Goal: Task Accomplishment & Management: Use online tool/utility

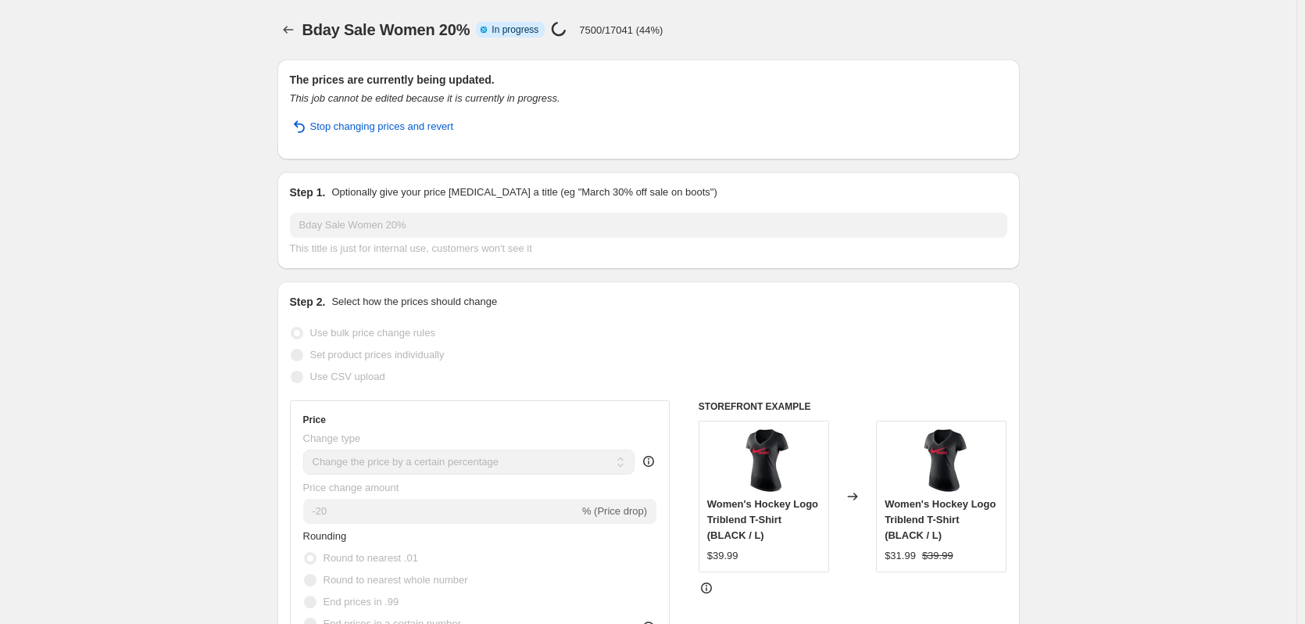
select select "percentage"
select select "collection"
click at [295, 29] on icon "Price change jobs" at bounding box center [289, 30] width 16 height 16
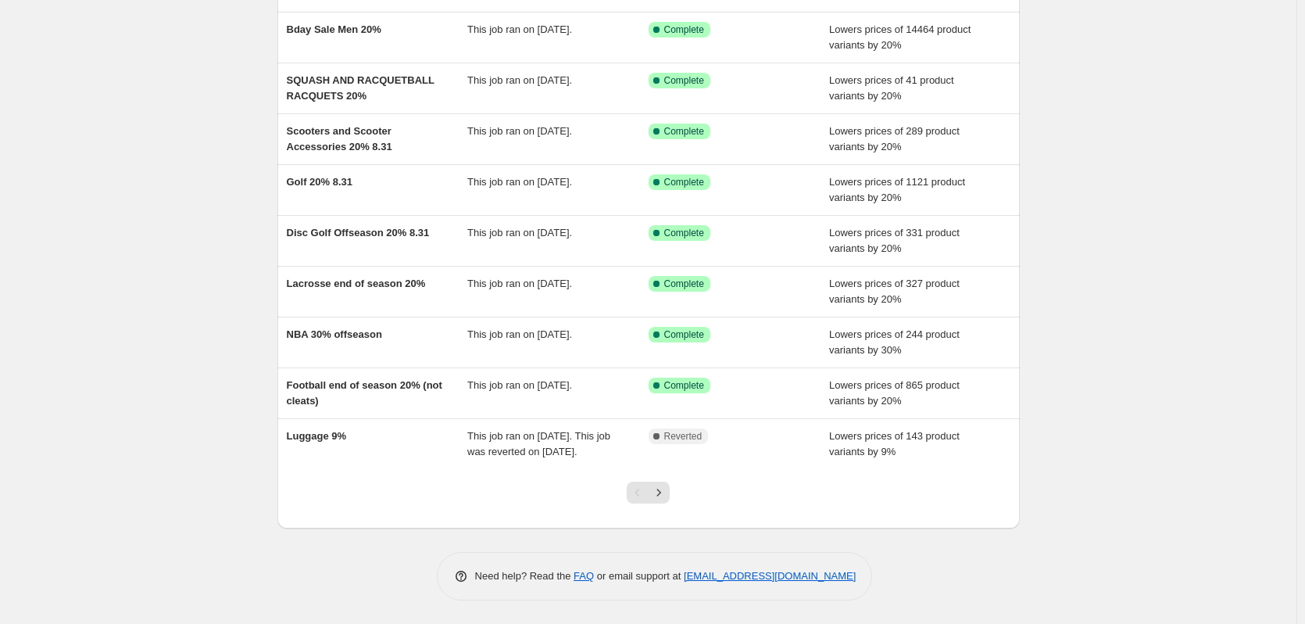
scroll to position [184, 0]
click at [666, 500] on icon "Next" at bounding box center [659, 493] width 16 height 16
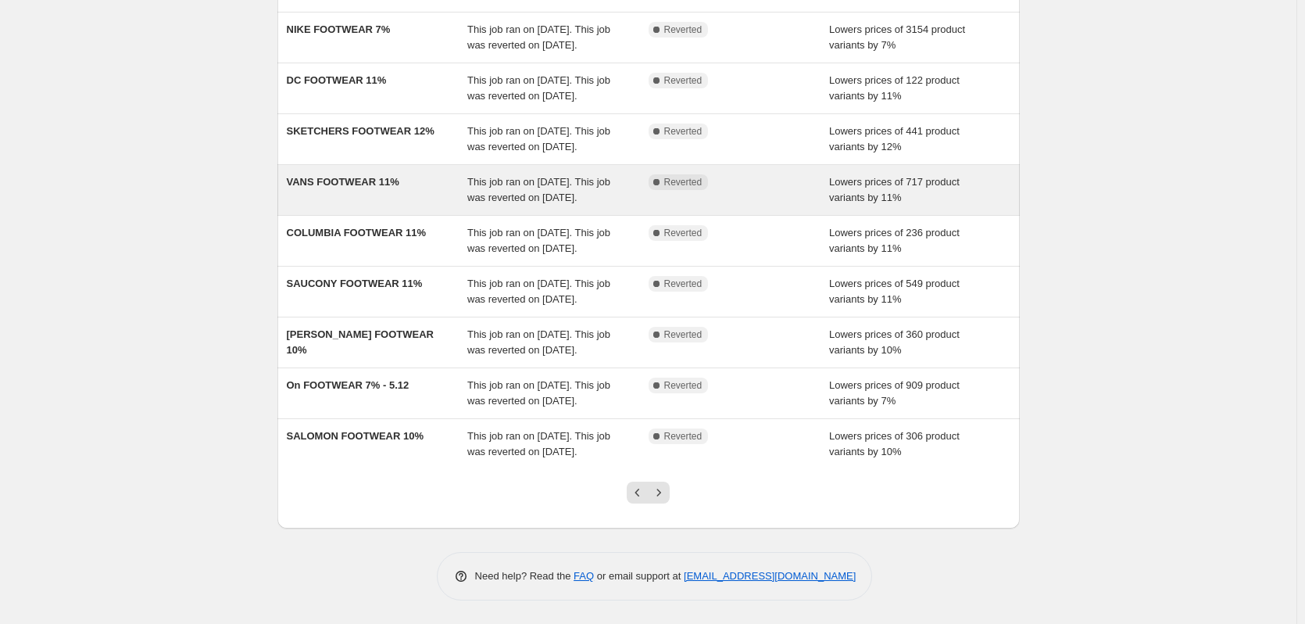
scroll to position [329, 0]
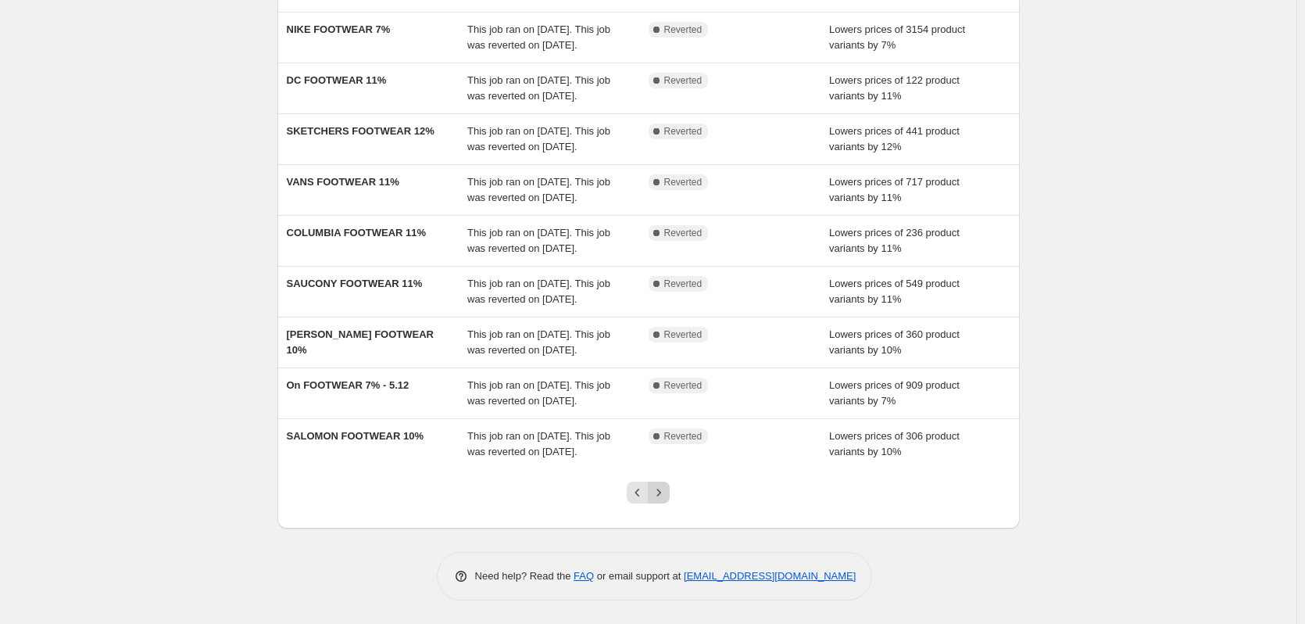
click at [659, 494] on icon "Next" at bounding box center [659, 493] width 16 height 16
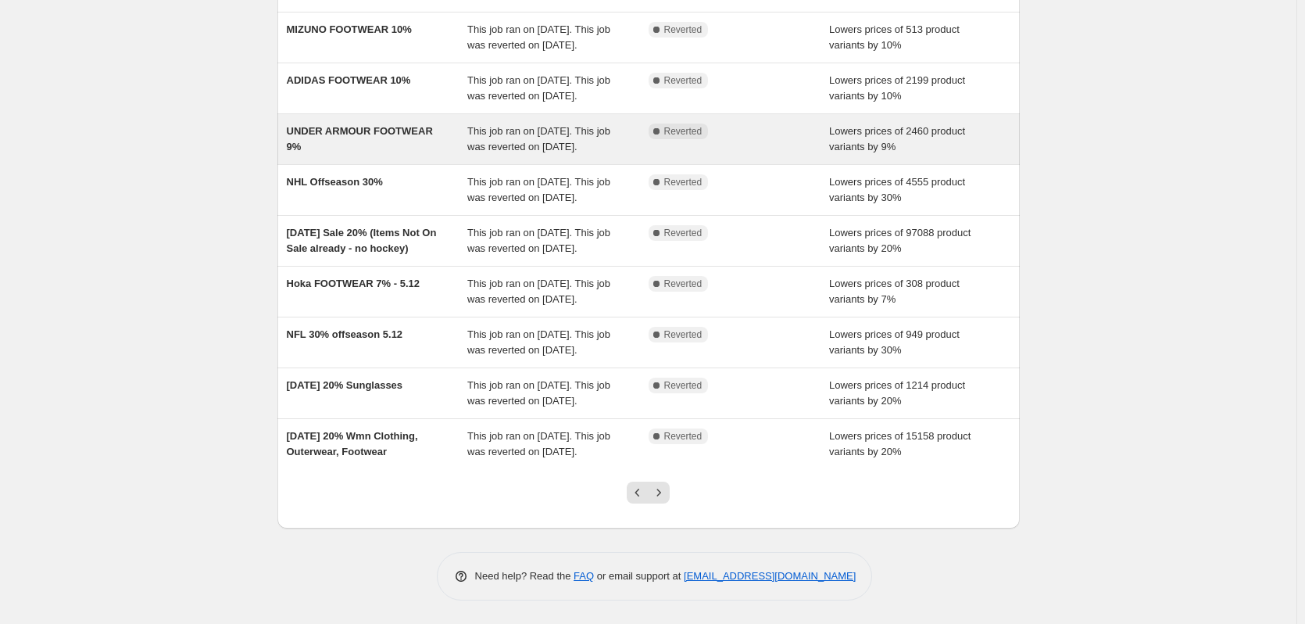
scroll to position [0, 0]
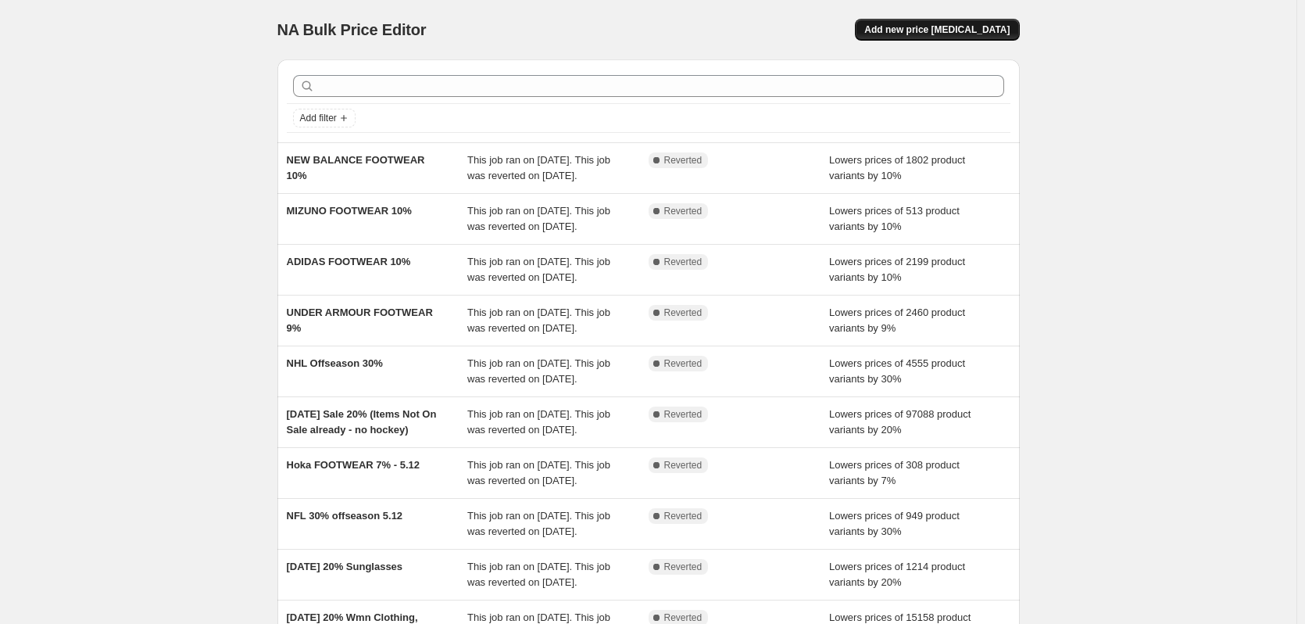
click at [919, 33] on span "Add new price [MEDICAL_DATA]" at bounding box center [936, 29] width 145 height 13
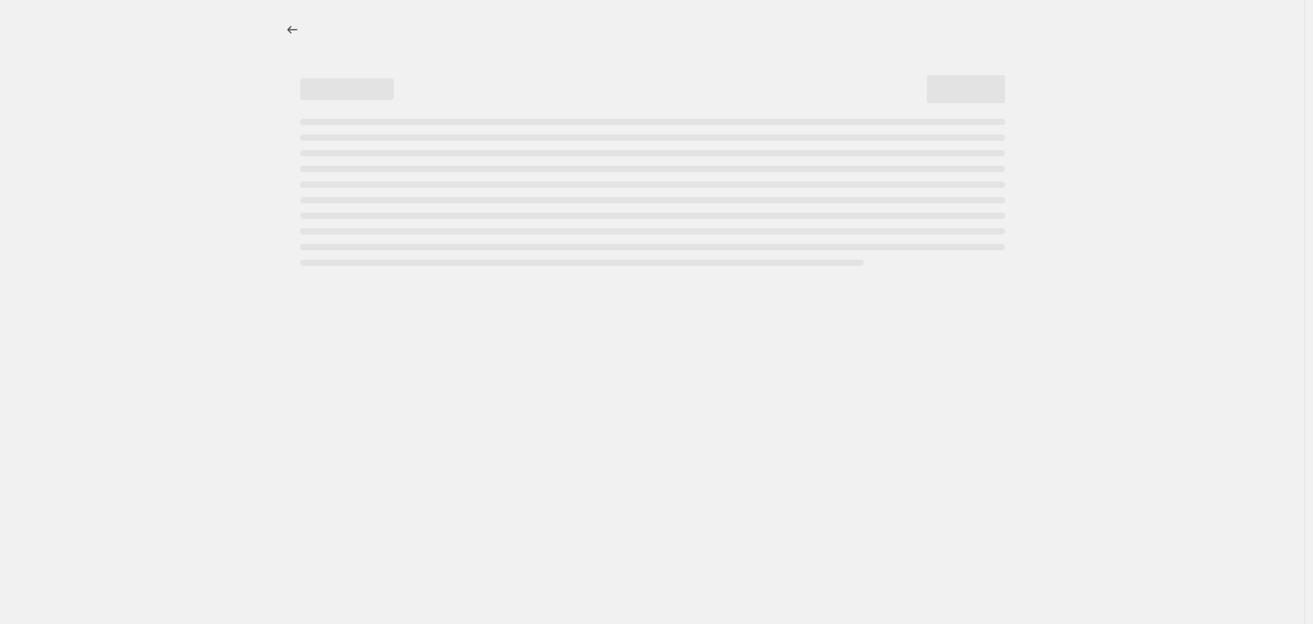
select select "percentage"
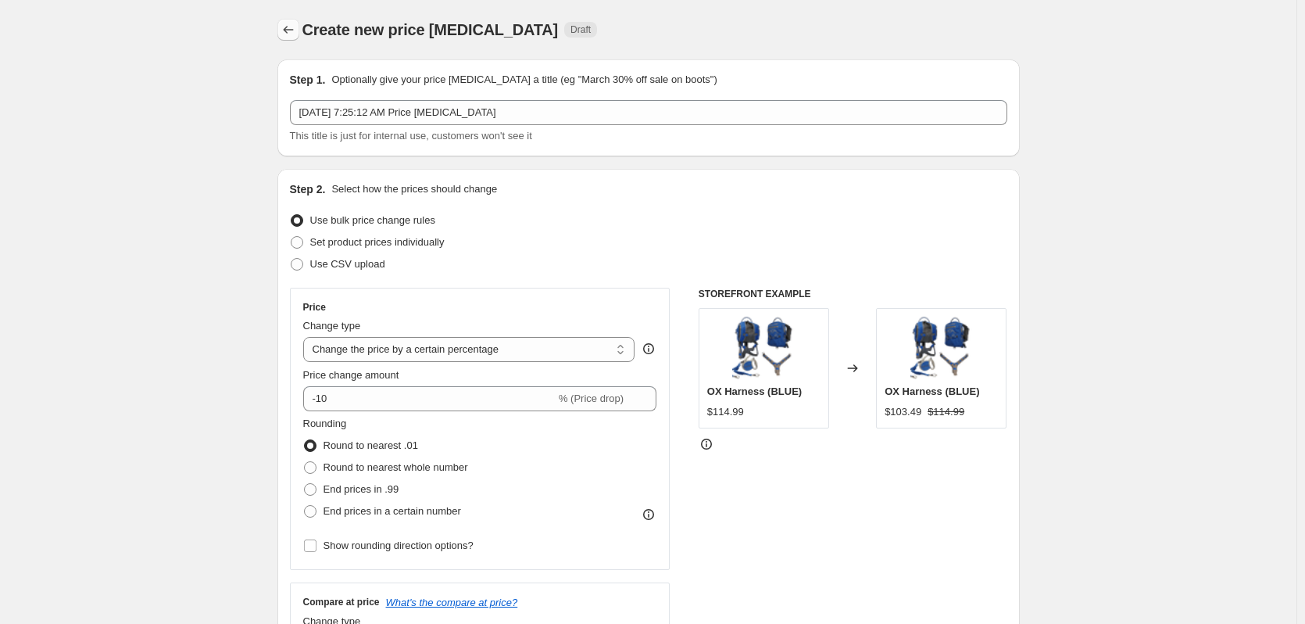
click at [293, 28] on icon "Price change jobs" at bounding box center [289, 30] width 16 height 16
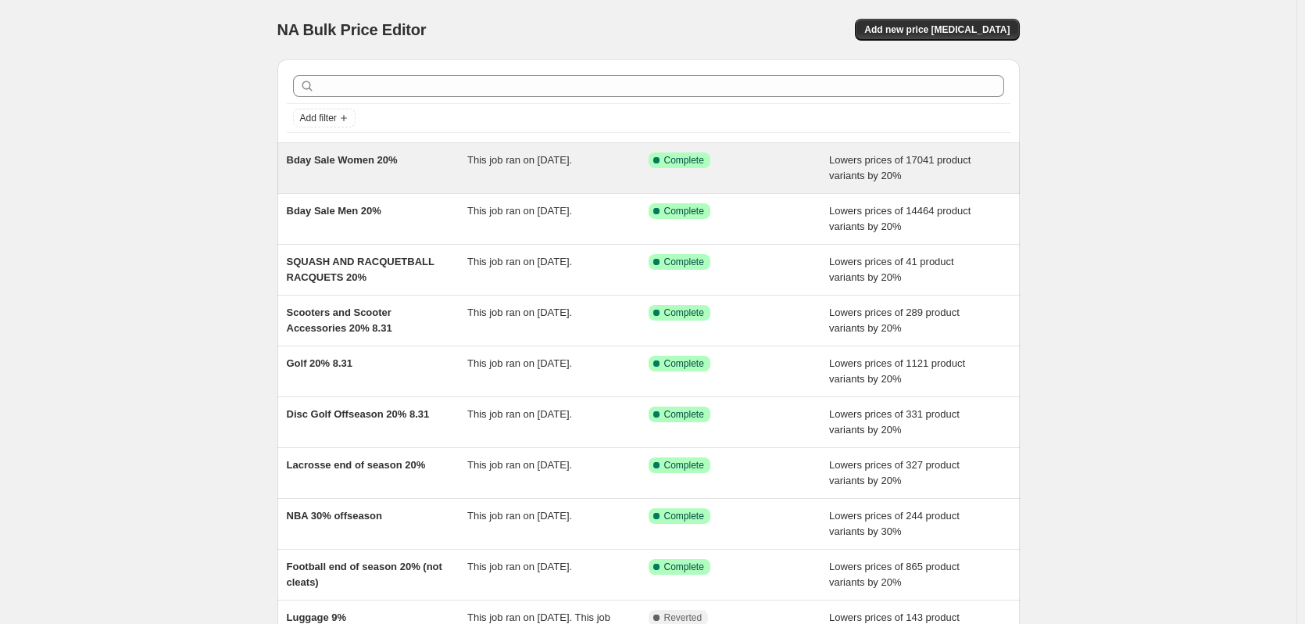
click at [342, 150] on div "Bday Sale Women 20% This job ran on [DATE]. Success Complete Complete Lowers pr…" at bounding box center [648, 168] width 743 height 50
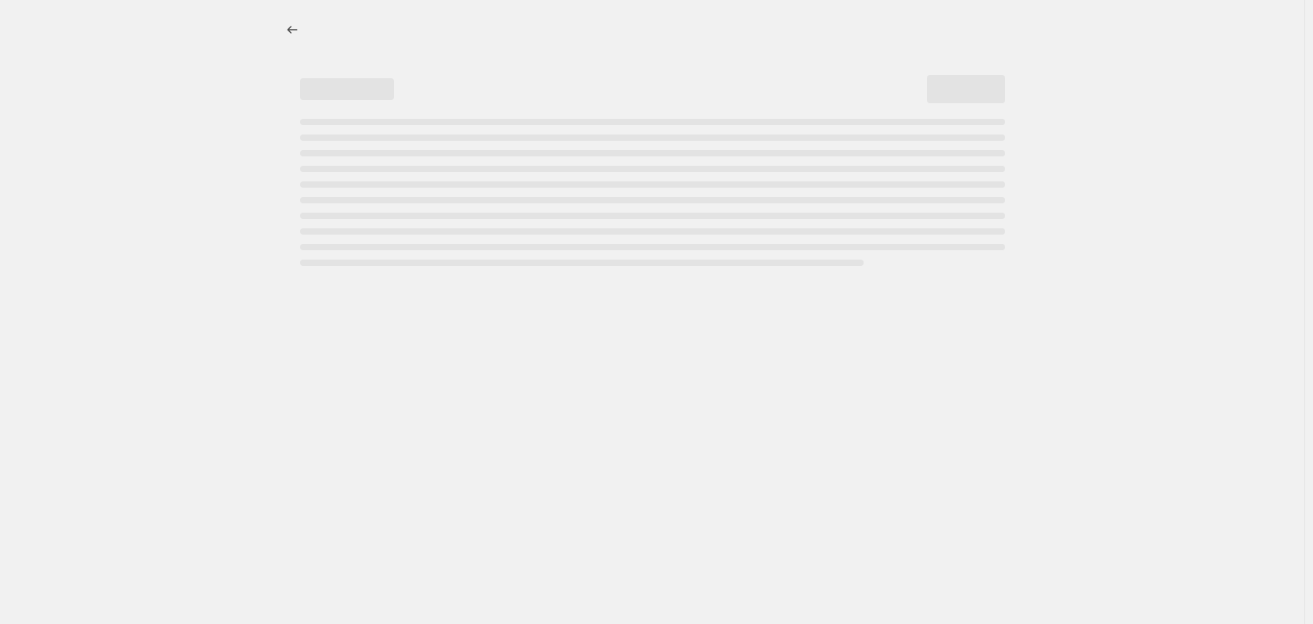
select select "percentage"
select select "collection"
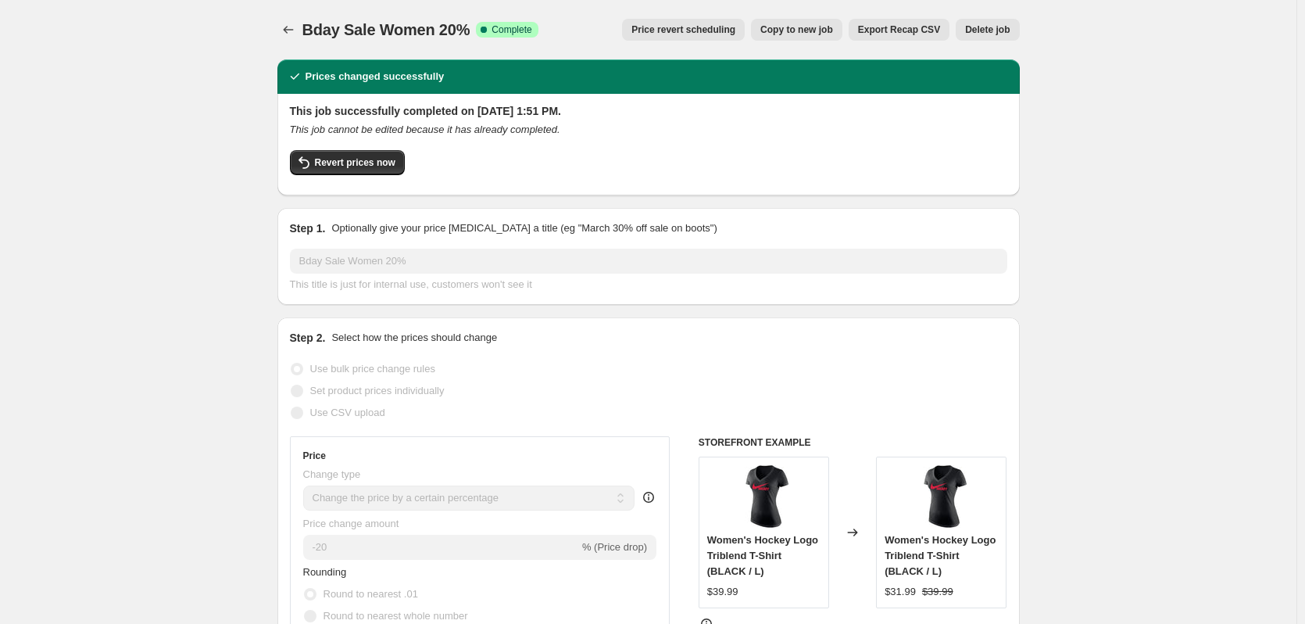
click at [823, 31] on span "Copy to new job" at bounding box center [796, 29] width 73 height 13
select select "percentage"
select select "collection"
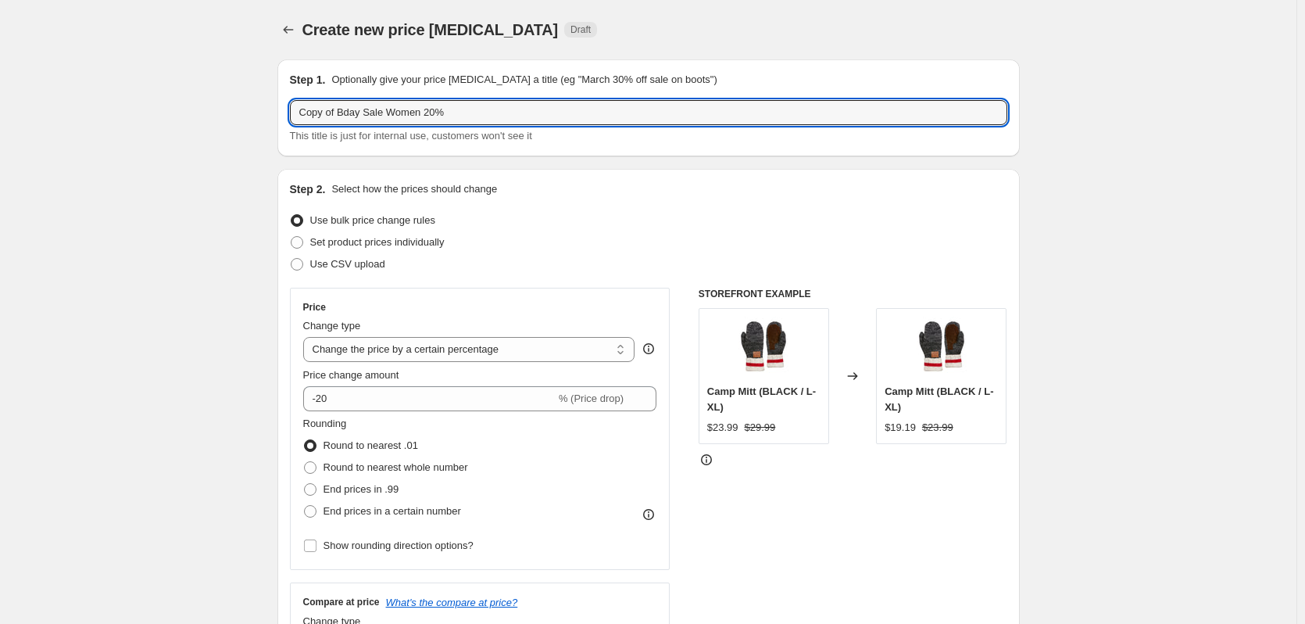
drag, startPoint x: 345, startPoint y: 111, endPoint x: 284, endPoint y: 111, distance: 60.2
click at [284, 111] on div "Step 1. Optionally give your price [MEDICAL_DATA] a title (eg "March 30% off sa…" at bounding box center [648, 107] width 743 height 97
drag, startPoint x: 389, startPoint y: 114, endPoint x: 357, endPoint y: 116, distance: 32.1
click at [357, 116] on input "Bday Sale Women 20%" at bounding box center [649, 112] width 718 height 25
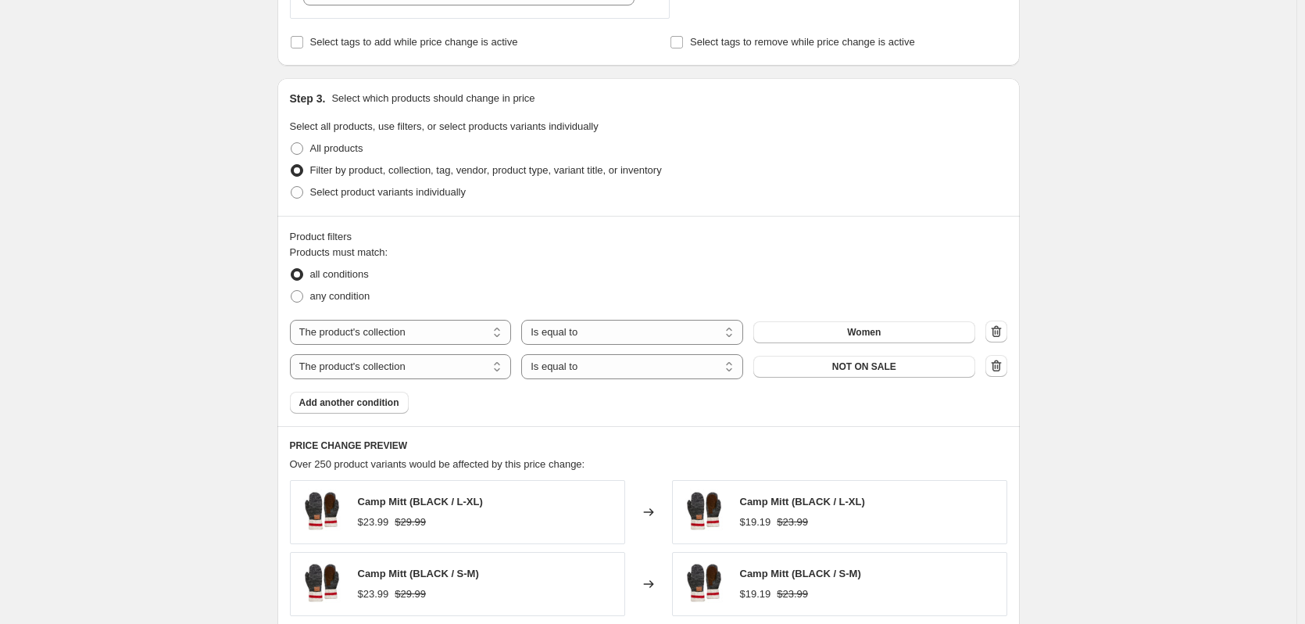
scroll to position [708, 0]
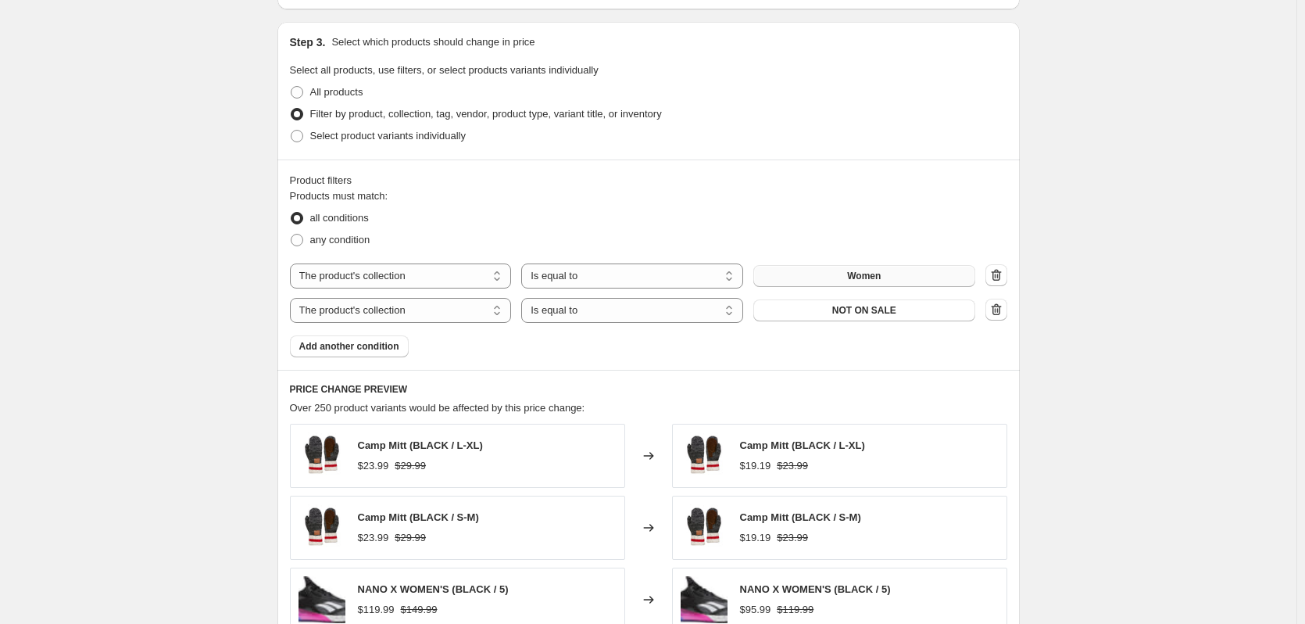
type input "Bday Sale FanZone 20%"
click at [784, 269] on button "Women" at bounding box center [864, 276] width 222 height 22
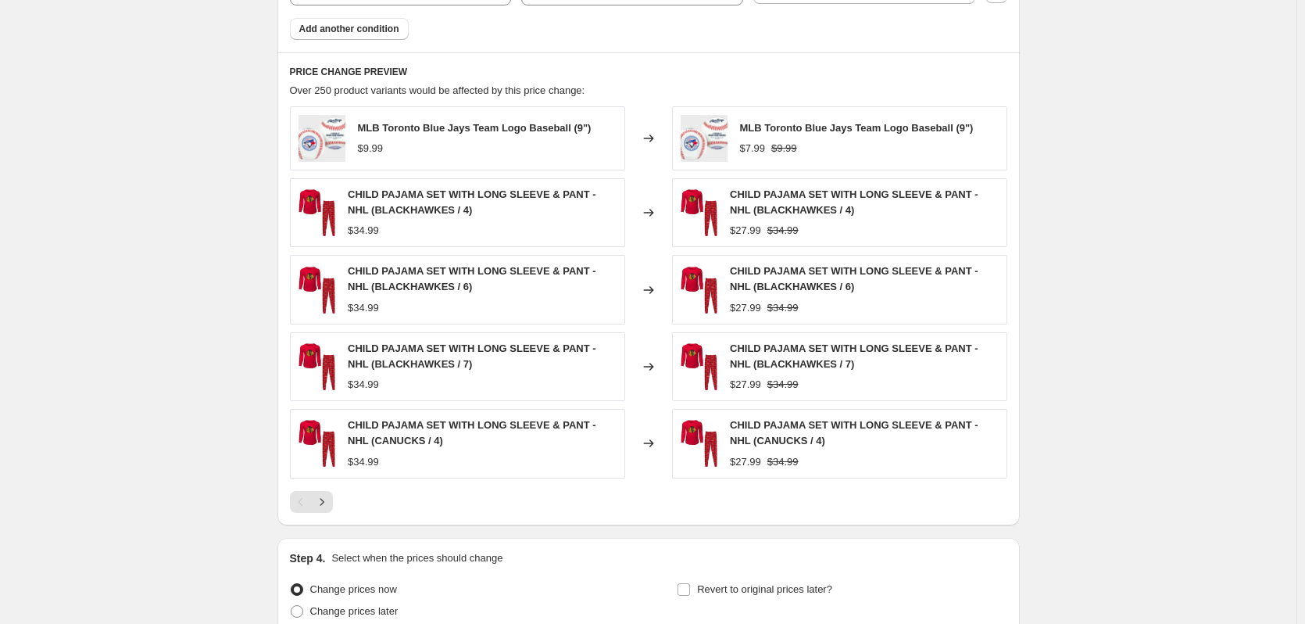
scroll to position [1169, 0]
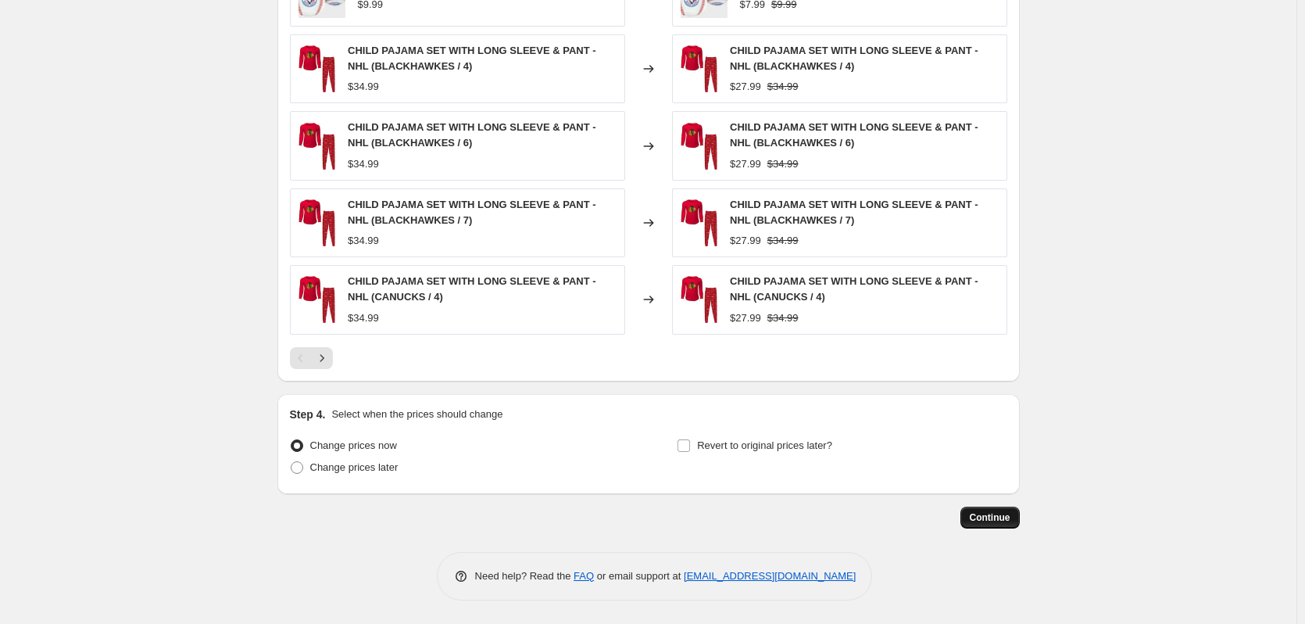
click at [974, 514] on span "Continue" at bounding box center [990, 517] width 41 height 13
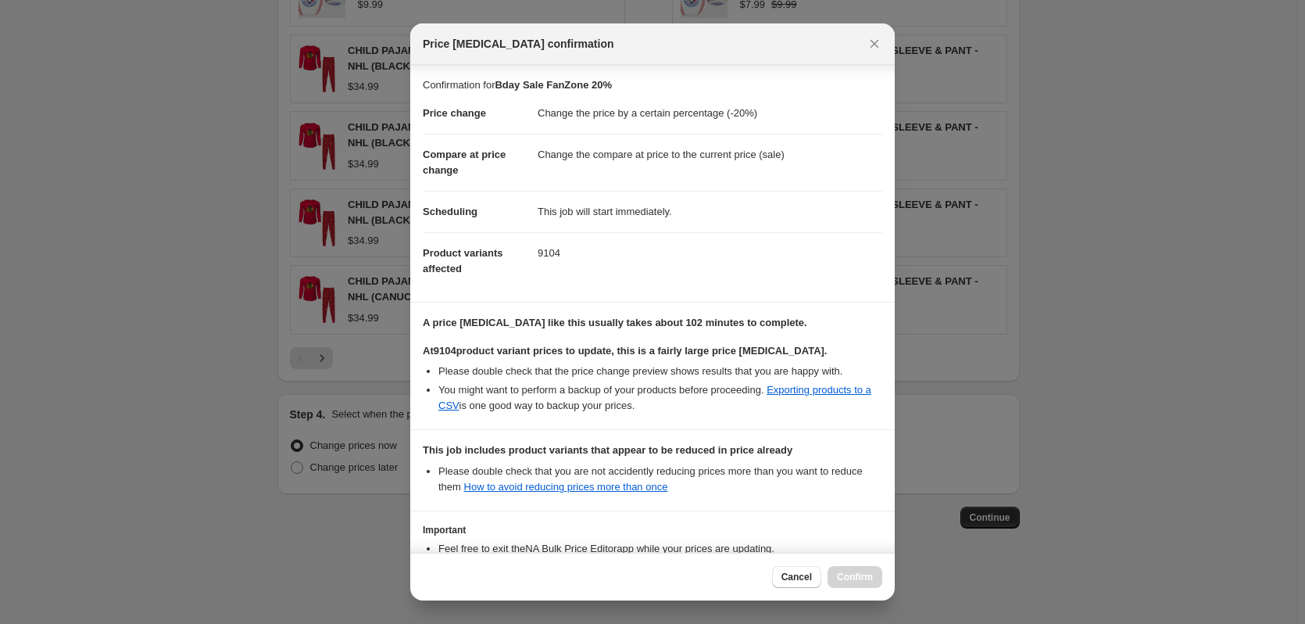
scroll to position [136, 0]
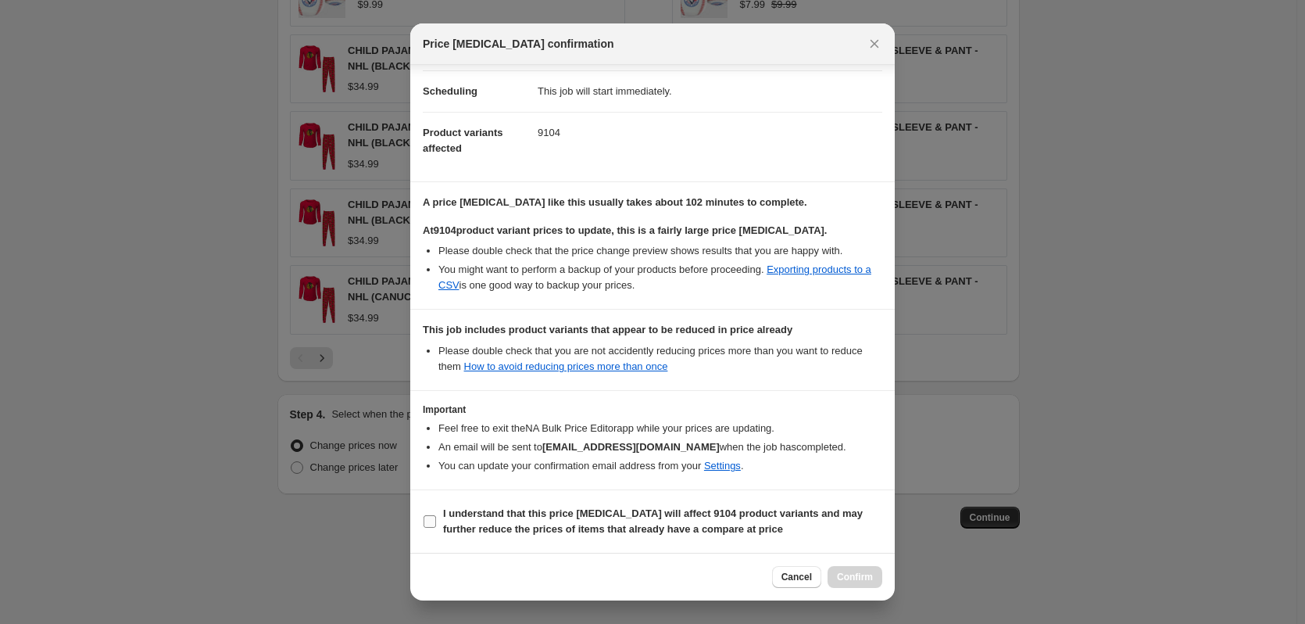
click at [435, 519] on input "I understand that this price [MEDICAL_DATA] will affect 9104 product variants a…" at bounding box center [430, 521] width 13 height 13
checkbox input "true"
click at [850, 574] on span "Confirm" at bounding box center [855, 577] width 36 height 13
